Goal: Find specific page/section: Find specific page/section

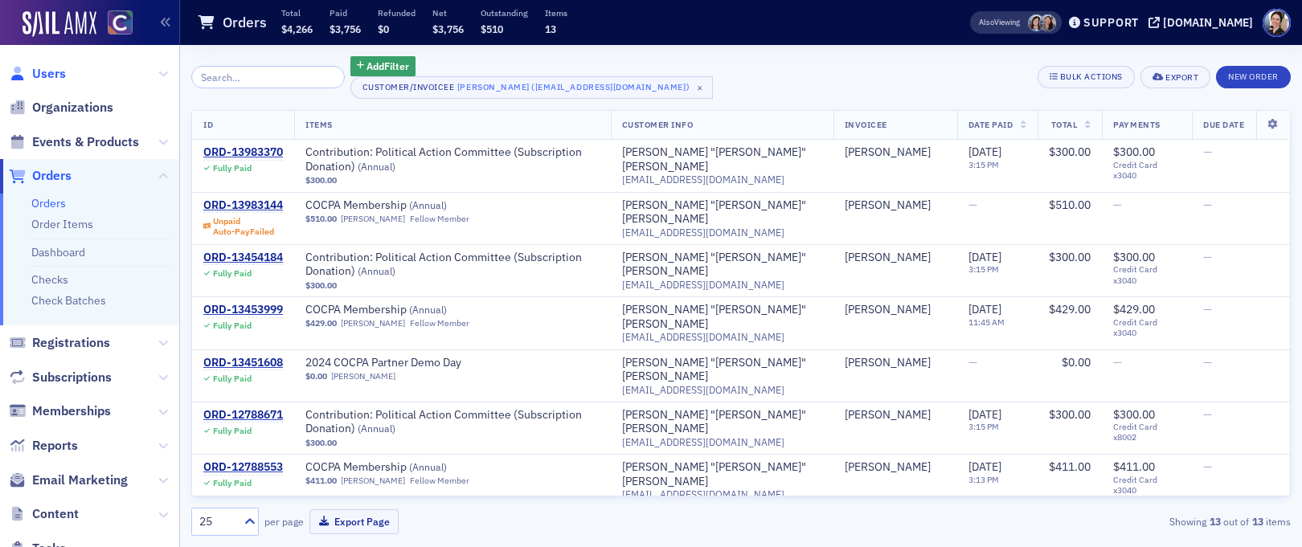
click at [59, 75] on span "Users" at bounding box center [49, 74] width 34 height 18
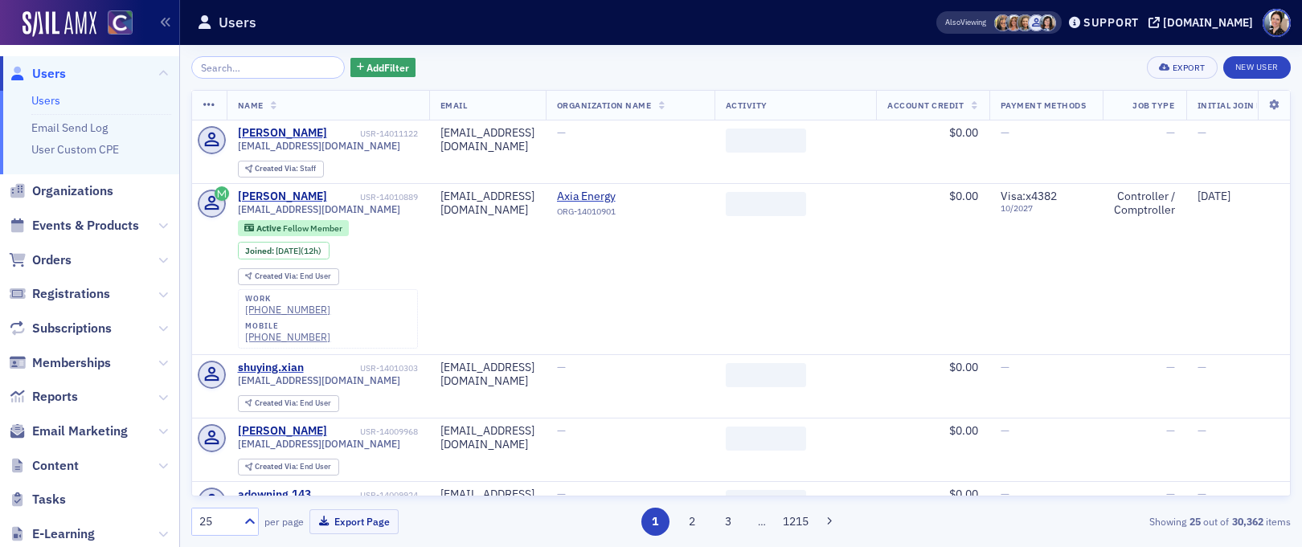
click at [272, 70] on input "search" at bounding box center [268, 67] width 154 height 23
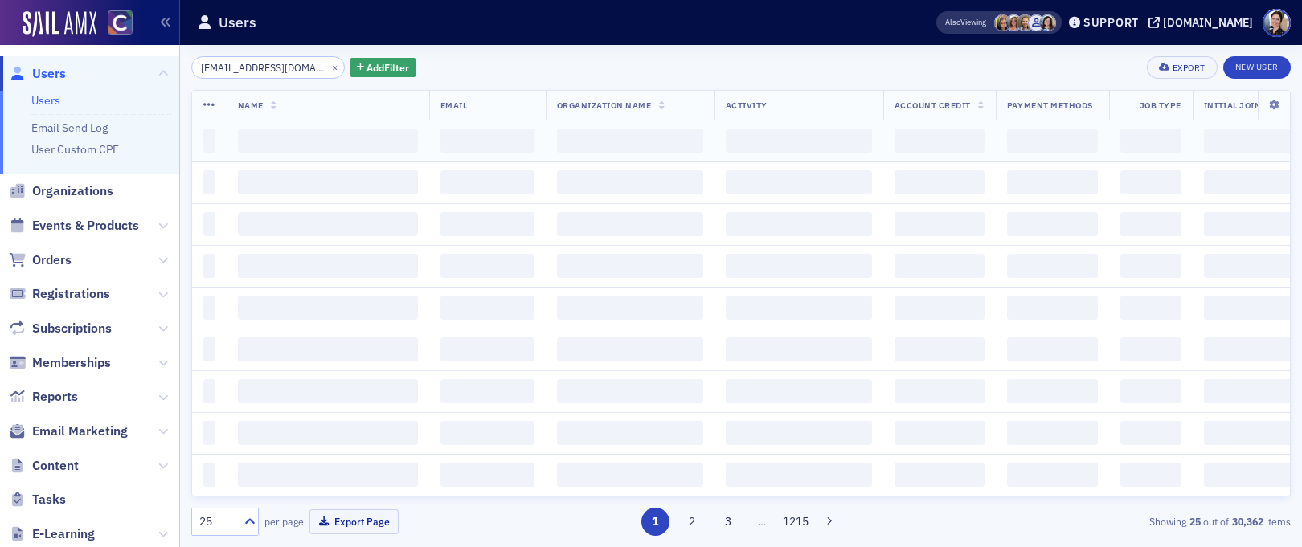
scroll to position [0, 27]
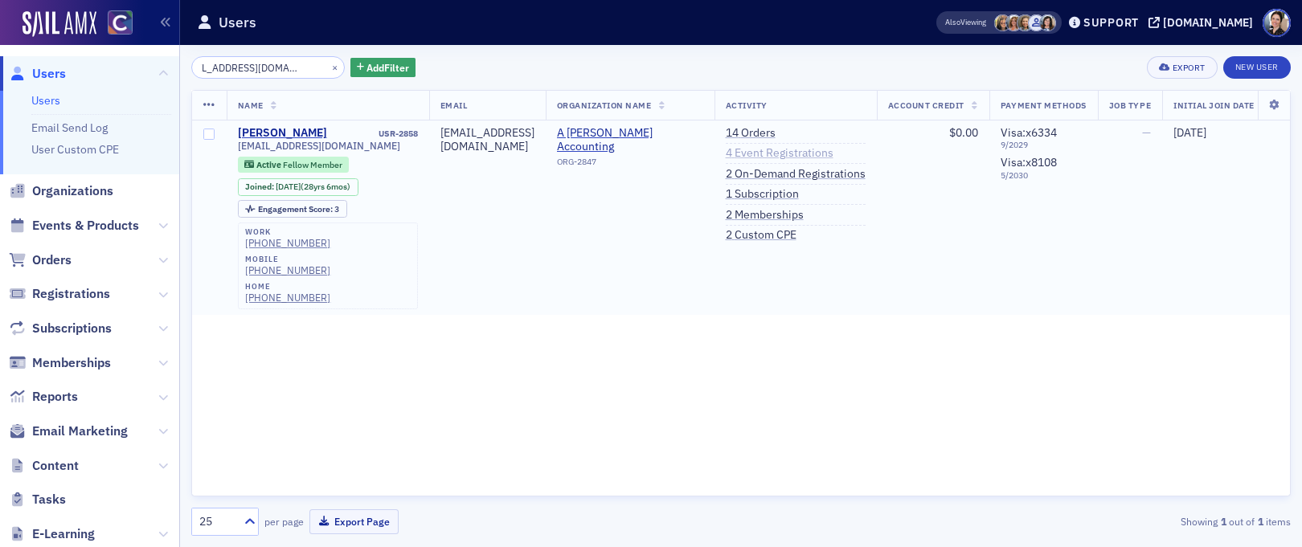
type input "[EMAIL_ADDRESS][DOMAIN_NAME]"
click at [833, 154] on link "4 Event Registrations" at bounding box center [780, 153] width 108 height 14
